Goal: Transaction & Acquisition: Subscribe to service/newsletter

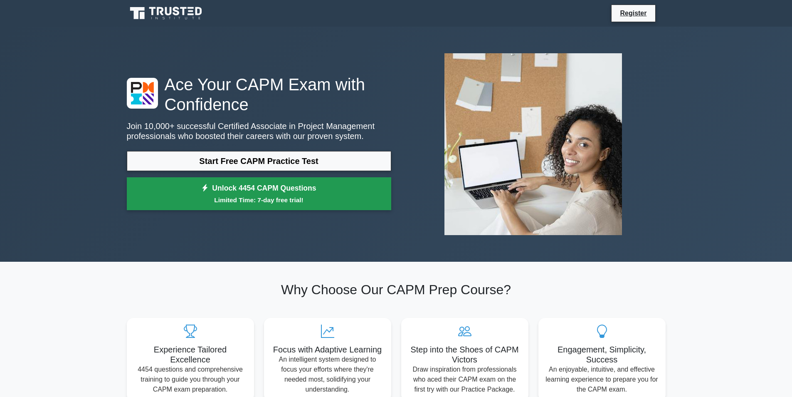
click at [316, 202] on small "Limited Time: 7-day free trial!" at bounding box center [259, 200] width 244 height 10
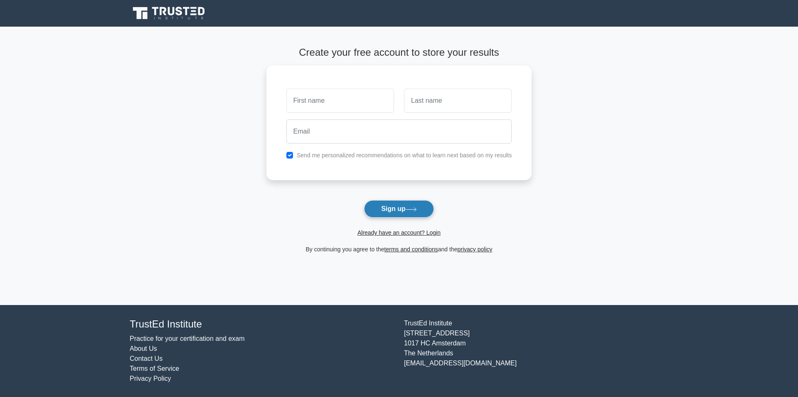
click at [385, 207] on button "Sign up" at bounding box center [399, 208] width 70 height 17
click at [412, 208] on icon at bounding box center [411, 209] width 11 height 5
click at [366, 204] on button "Sign up" at bounding box center [399, 208] width 70 height 17
